Goal: Information Seeking & Learning: Find specific fact

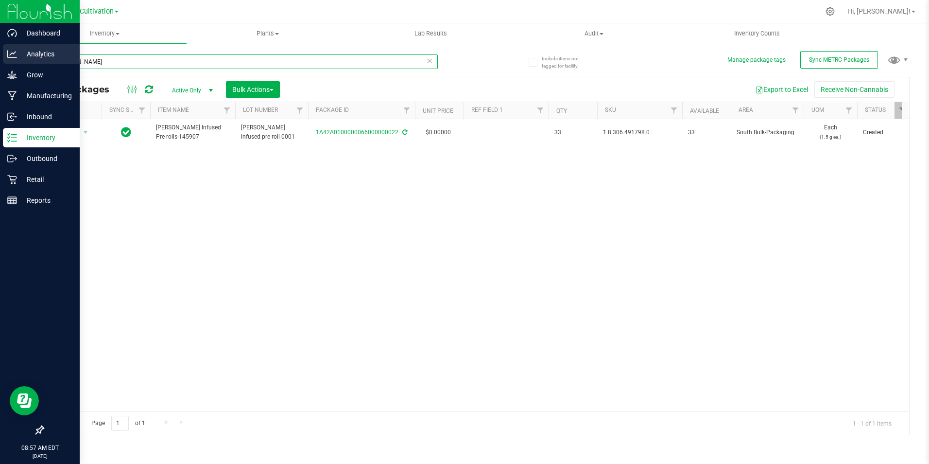
drag, startPoint x: 90, startPoint y: 63, endPoint x: 22, endPoint y: 62, distance: 68.5
click at [23, 62] on div "Include items not tagged for facility Manage package tags Sync METRC Packages m…" at bounding box center [476, 191] width 906 height 296
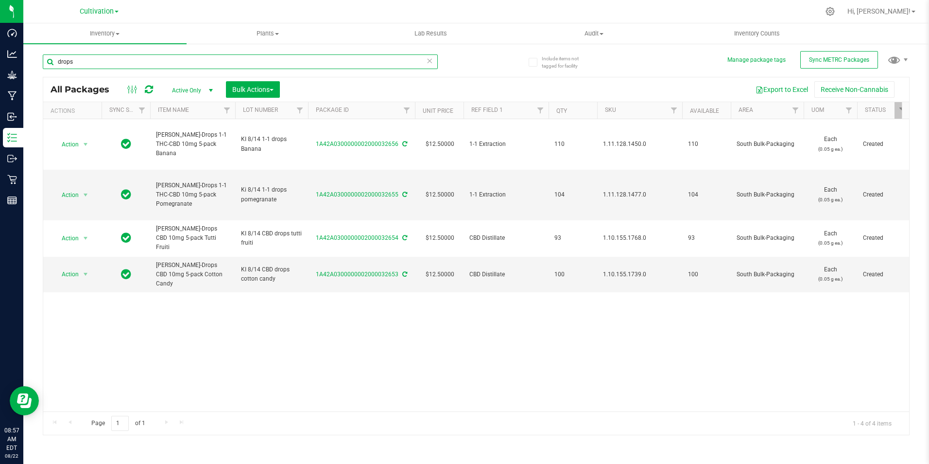
type input "drops"
click at [94, 16] on div "Cultivation Cultivation Manufacturing Retail" at bounding box center [99, 11] width 39 height 12
click at [97, 10] on span "Cultivation" at bounding box center [97, 11] width 34 height 9
click at [78, 59] on link "Retail" at bounding box center [99, 59] width 142 height 13
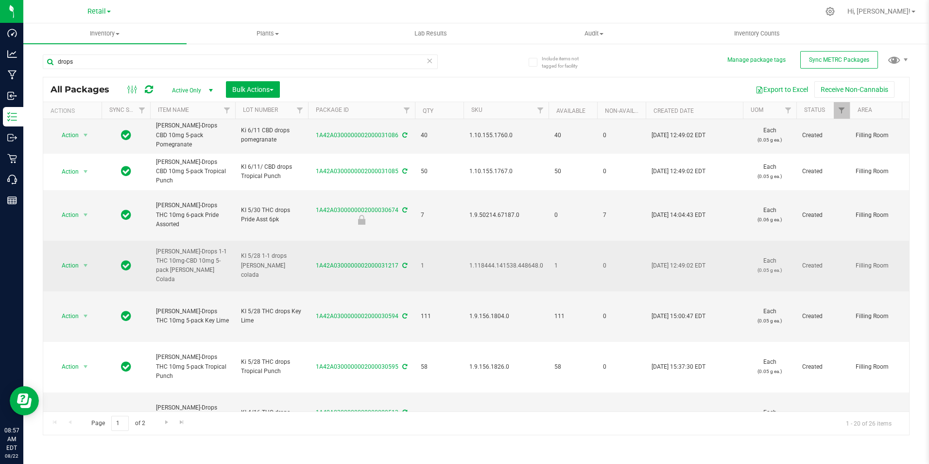
scroll to position [654, 0]
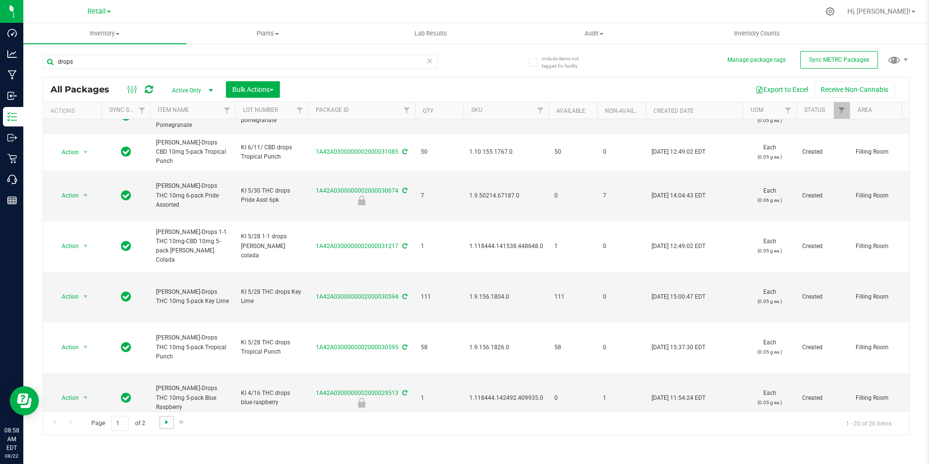
click at [165, 421] on span "Go to the next page" at bounding box center [167, 422] width 8 height 8
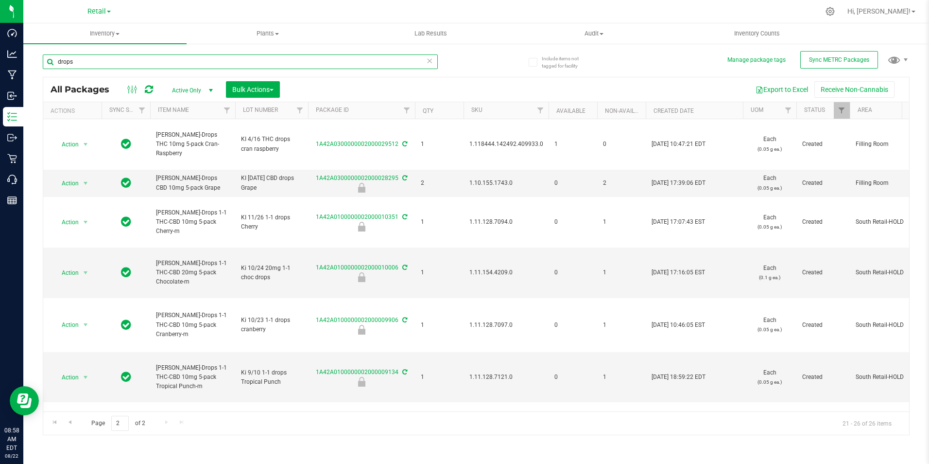
drag, startPoint x: 79, startPoint y: 62, endPoint x: 172, endPoint y: 44, distance: 95.0
click at [32, 64] on div "Include items not tagged for facility Manage package tags Sync METRC Packages d…" at bounding box center [476, 191] width 906 height 296
type input "chocolate"
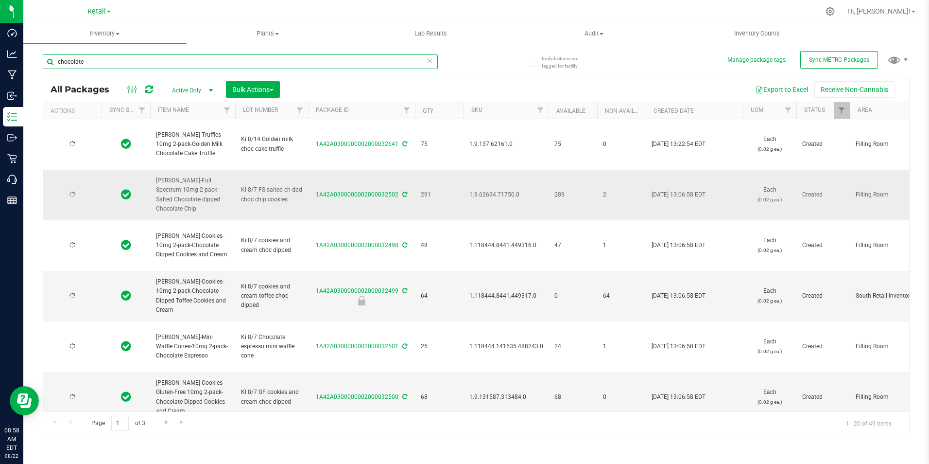
type input "[DATE]"
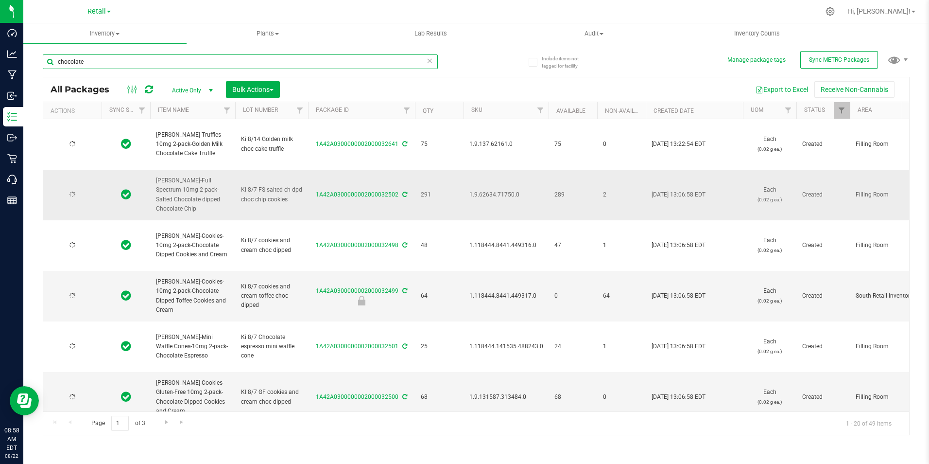
type input "[DATE]"
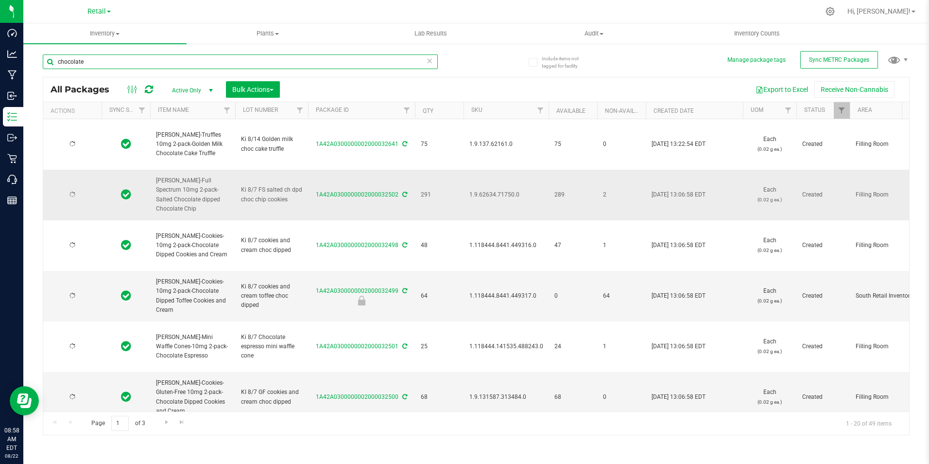
type input "[DATE]"
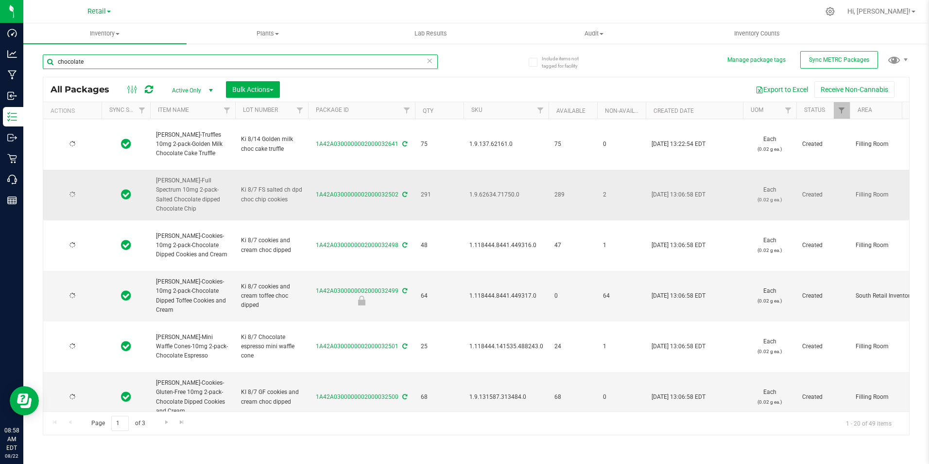
type input "[DATE]"
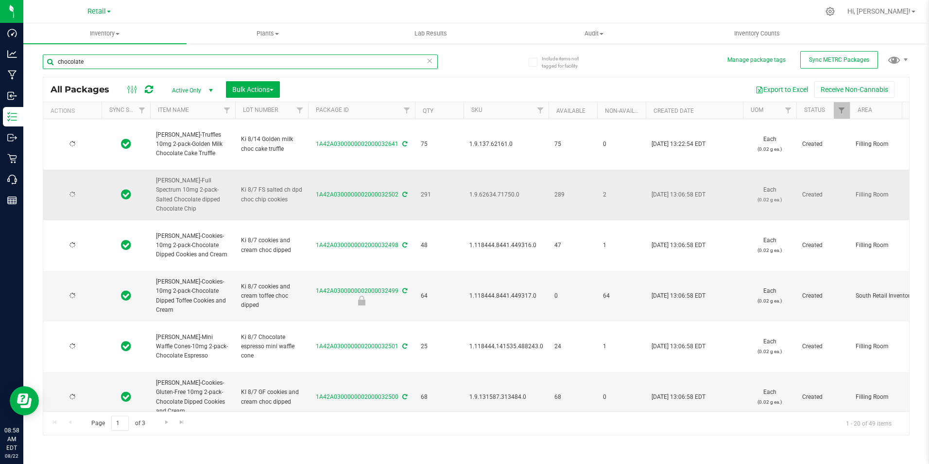
type input "[DATE]"
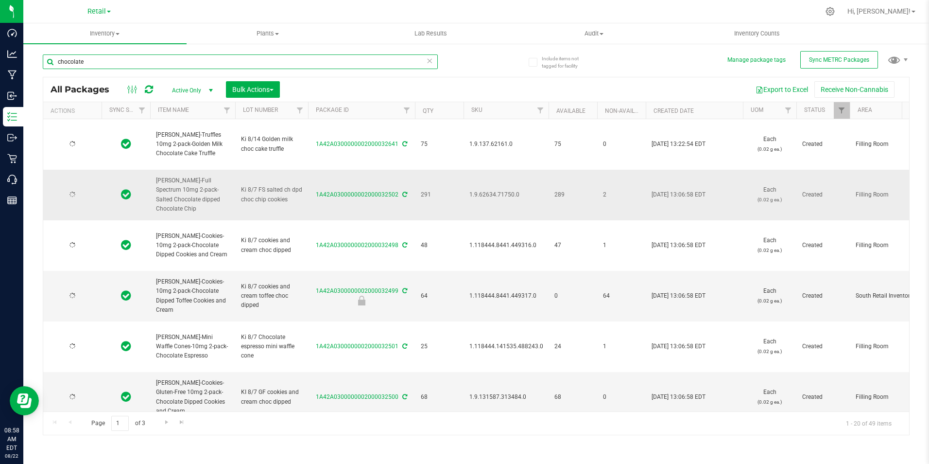
type input "[DATE]"
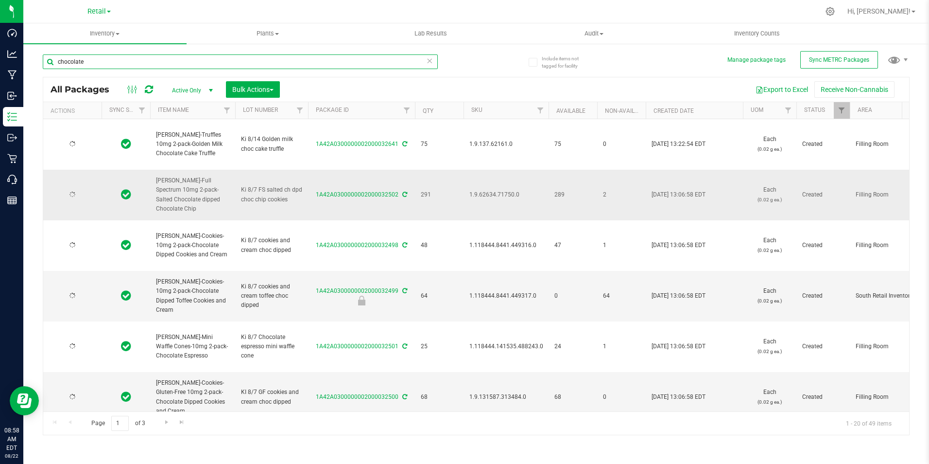
type input "[DATE]"
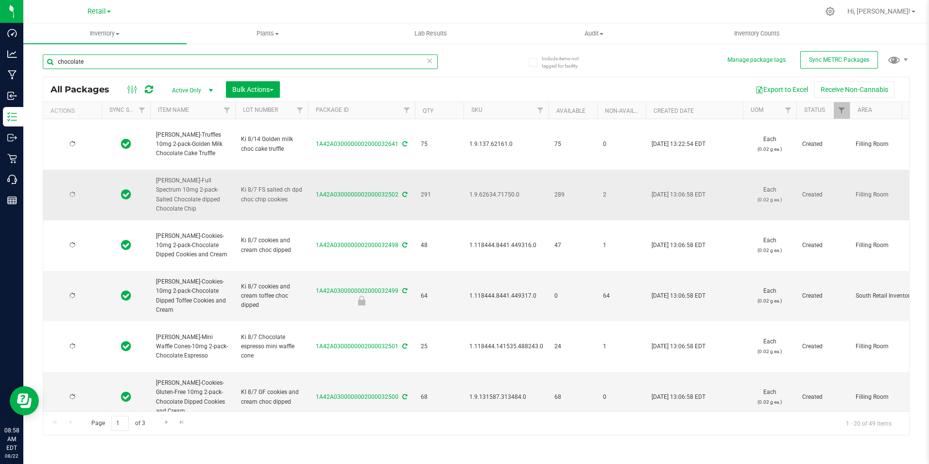
type input "[DATE]"
type input "chocolate"
drag, startPoint x: 214, startPoint y: 205, endPoint x: 156, endPoint y: 184, distance: 61.2
click at [156, 184] on span "[PERSON_NAME]-Full Spectrum 10mg 2-pack-Salted Chocolate dipped Chocolate Chip" at bounding box center [192, 194] width 73 height 37
drag, startPoint x: 156, startPoint y: 184, endPoint x: 175, endPoint y: 194, distance: 21.3
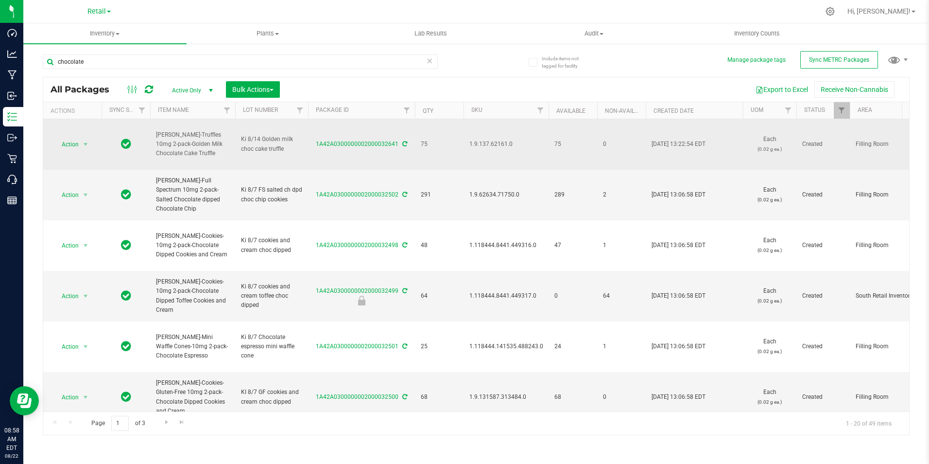
drag, startPoint x: 175, startPoint y: 194, endPoint x: 210, endPoint y: 168, distance: 43.7
click at [210, 168] on td "[PERSON_NAME]-Truffles 10mg 2-pack-Golden Milk Chocolate Cake Truffle" at bounding box center [192, 144] width 85 height 51
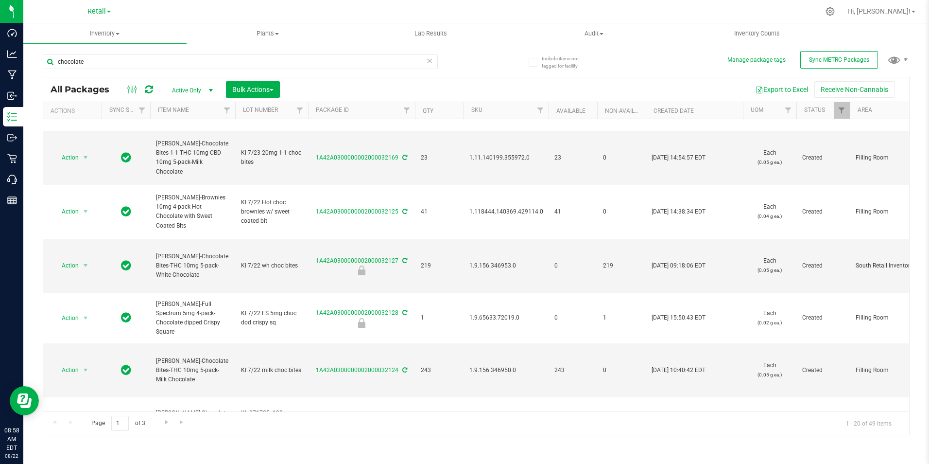
scroll to position [534, 0]
drag, startPoint x: 213, startPoint y: 255, endPoint x: 151, endPoint y: 256, distance: 62.2
click at [151, 256] on td "[PERSON_NAME]-Chocolate Bites-THC 10mg 5-pack-White-Chocolate" at bounding box center [192, 265] width 85 height 54
drag, startPoint x: 151, startPoint y: 256, endPoint x: 161, endPoint y: 256, distance: 10.2
copy span "[PERSON_NAME]-Chocolate Bites"
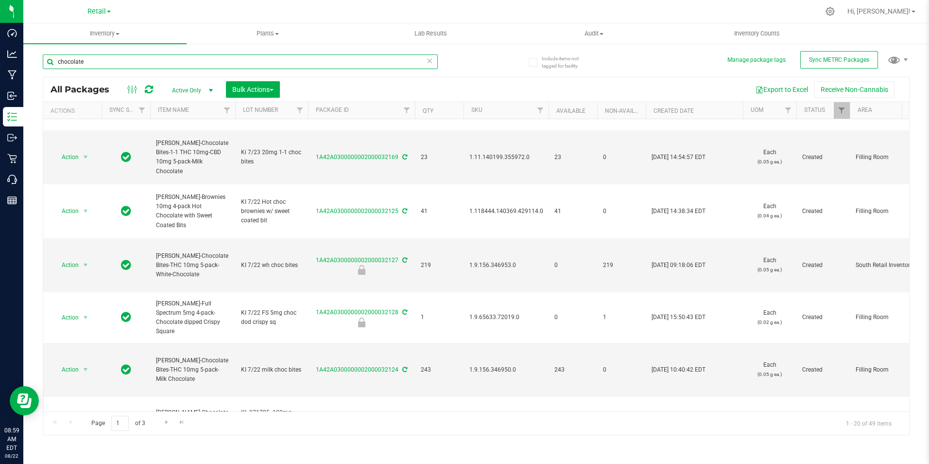
drag, startPoint x: 116, startPoint y: 65, endPoint x: 23, endPoint y: 62, distance: 92.3
click at [23, 62] on div "Include items not tagged for facility Manage package tags Sync METRC Packages c…" at bounding box center [476, 191] width 906 height 296
paste input "[PERSON_NAME]-Chocolate Bites"
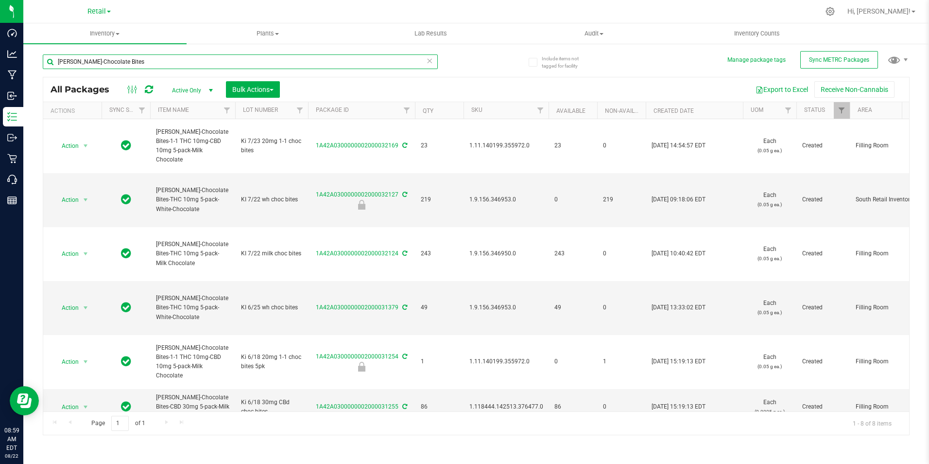
type input "[PERSON_NAME]-Chocolate Bites"
